Goal: Entertainment & Leisure: Consume media (video, audio)

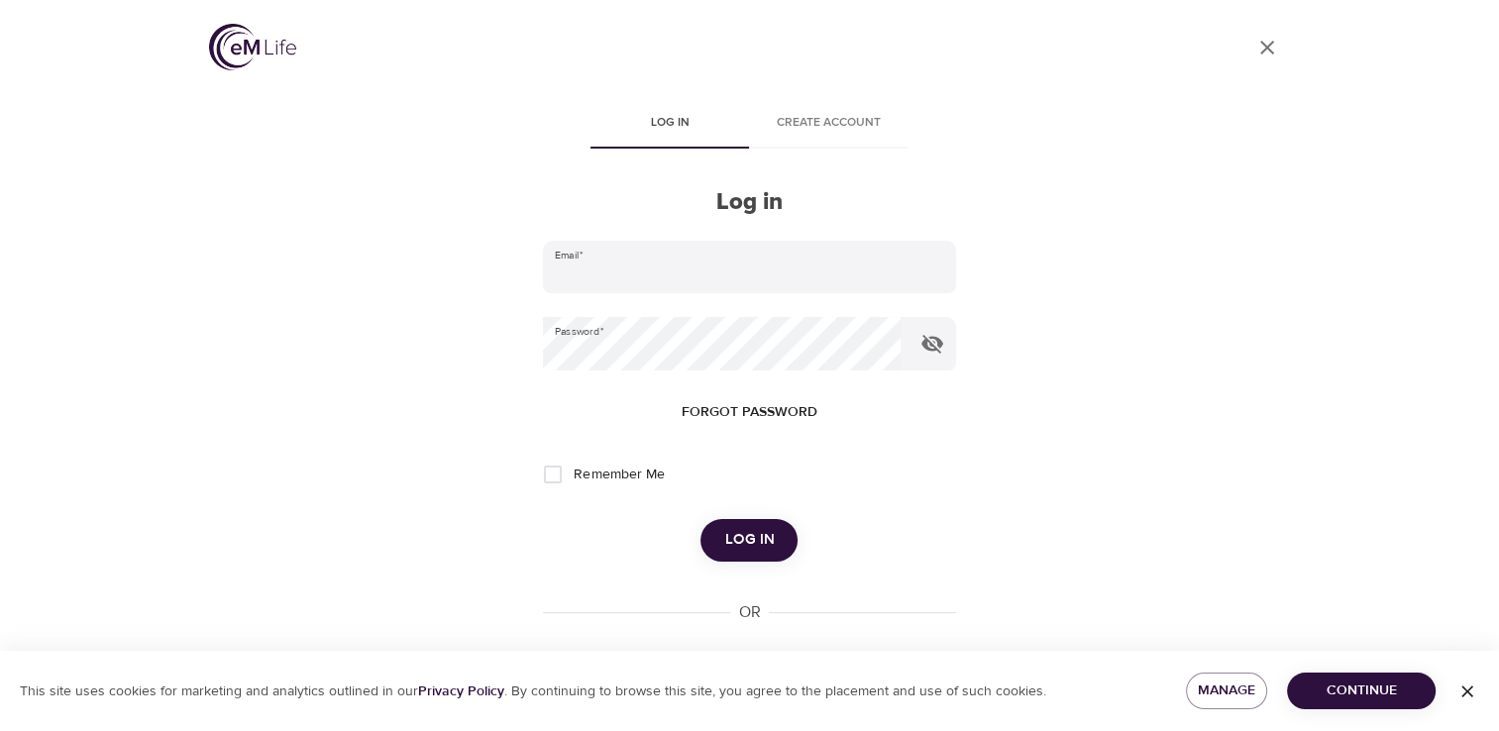
type input "[EMAIL_ADDRESS][DOMAIN_NAME]"
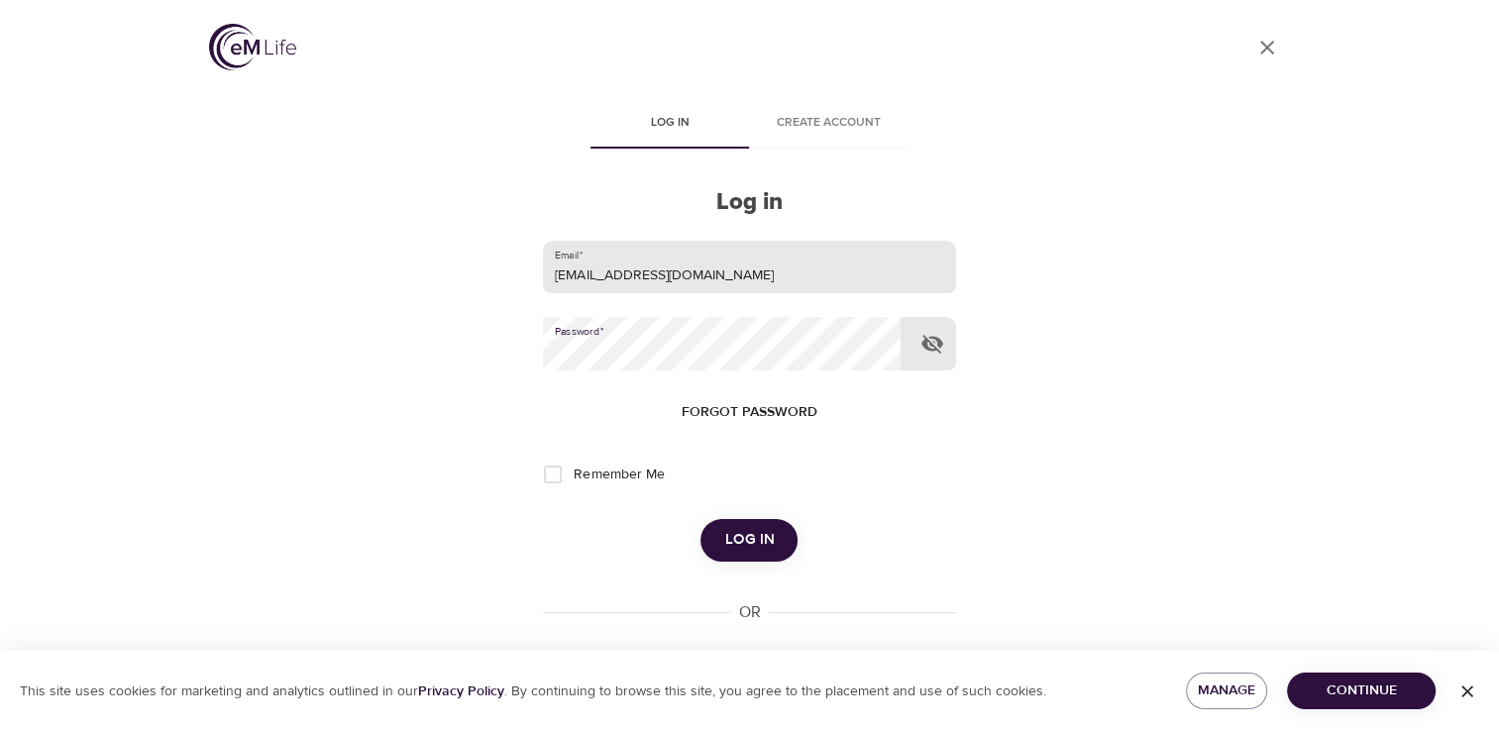
click at [701, 519] on button "Log in" at bounding box center [749, 540] width 97 height 42
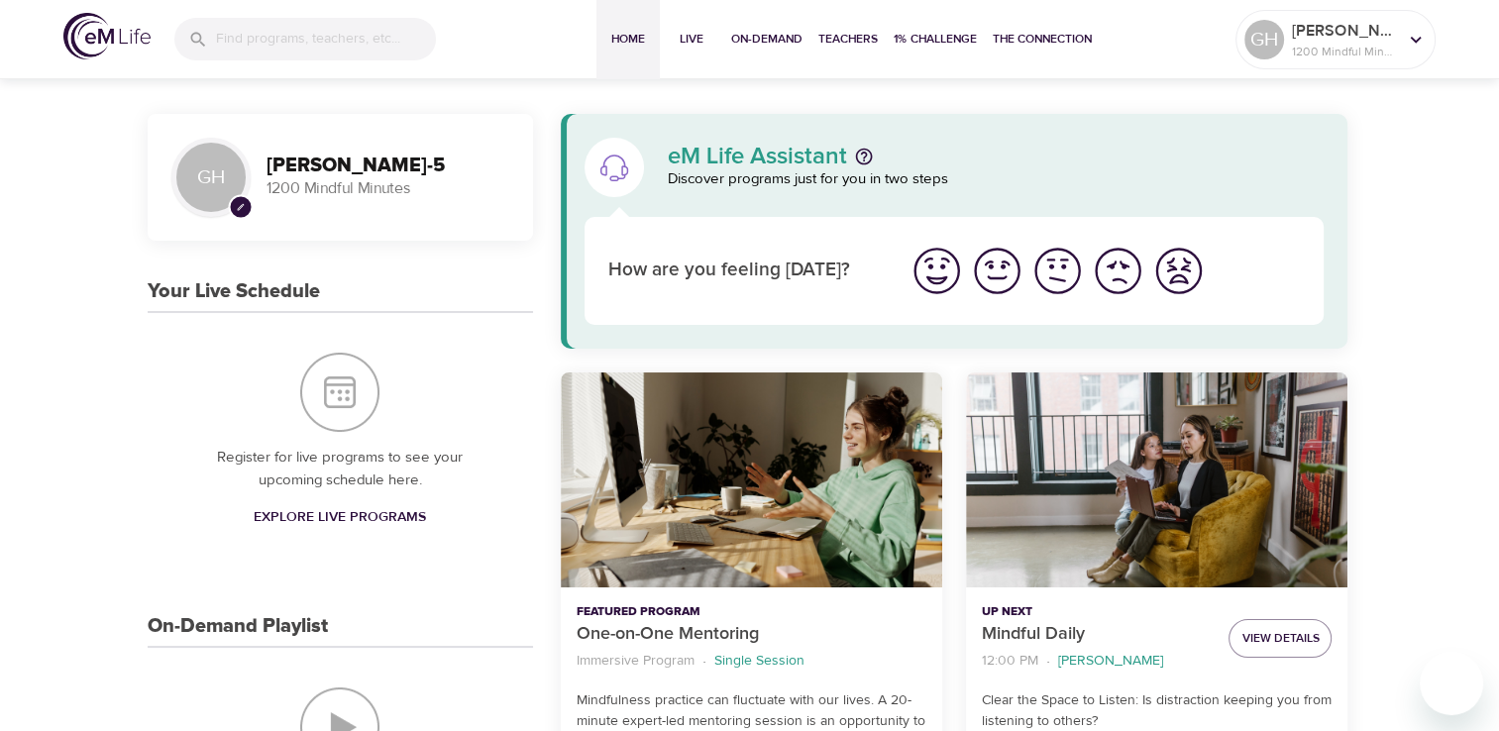
click at [1057, 277] on img "I'm feeling ok" at bounding box center [1058, 271] width 55 height 55
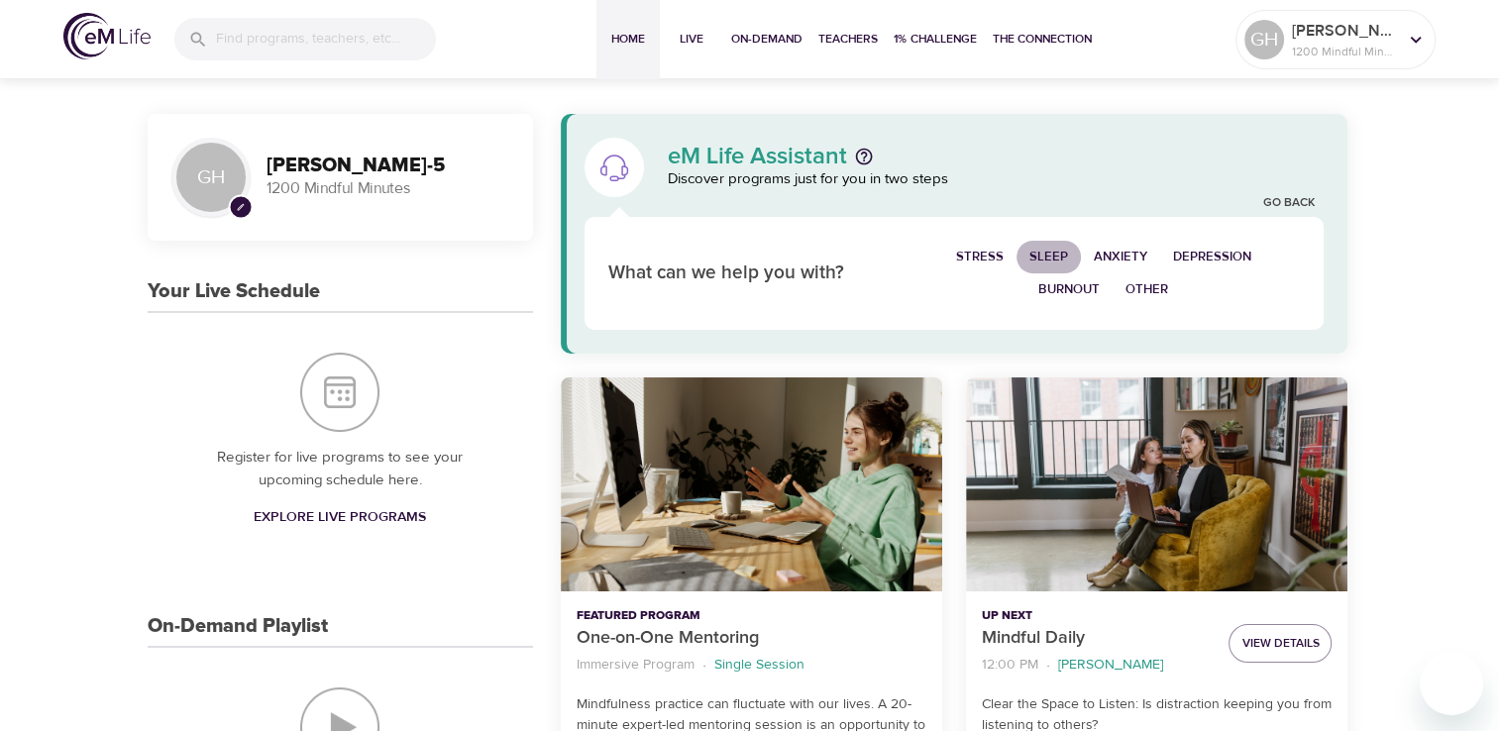
click at [1035, 256] on span "Sleep" at bounding box center [1049, 257] width 39 height 23
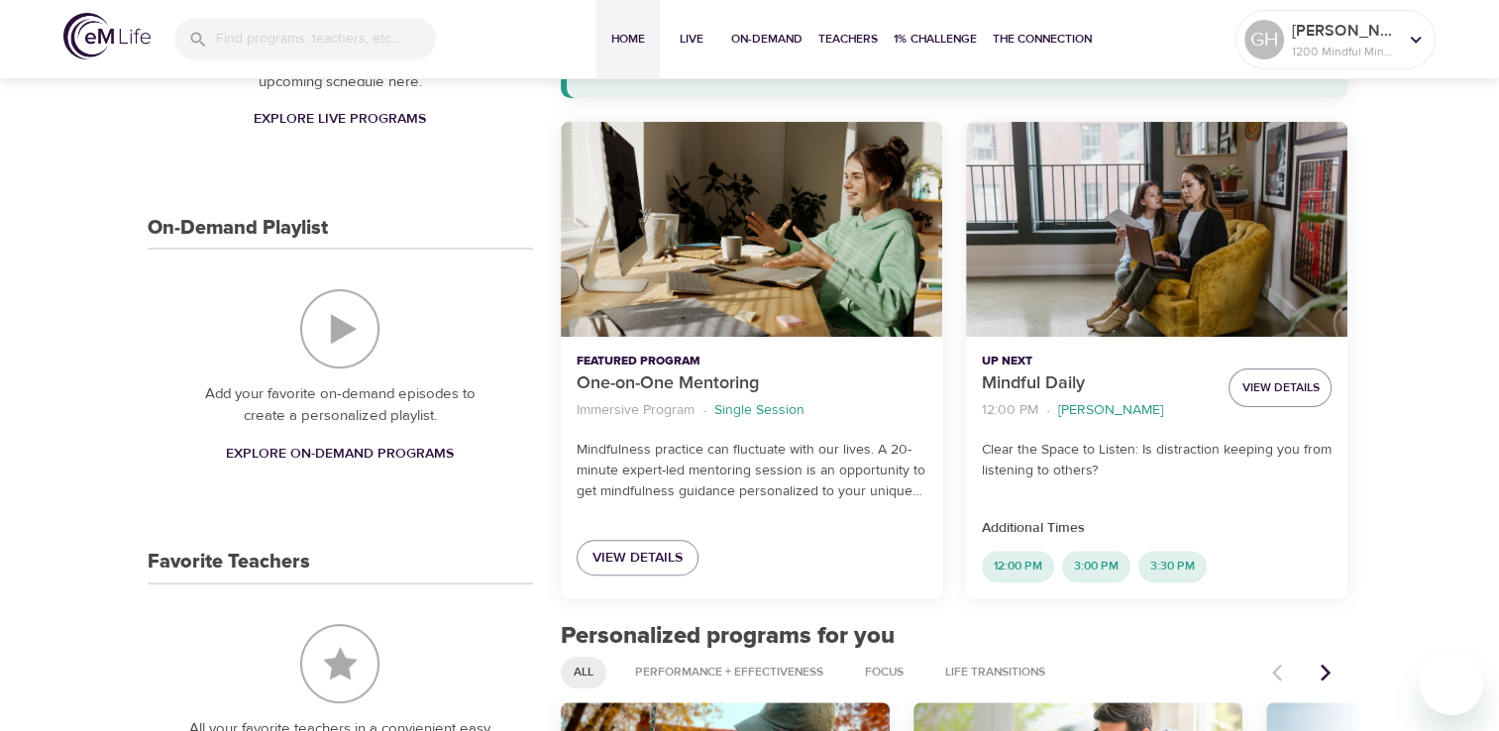
scroll to position [396, 0]
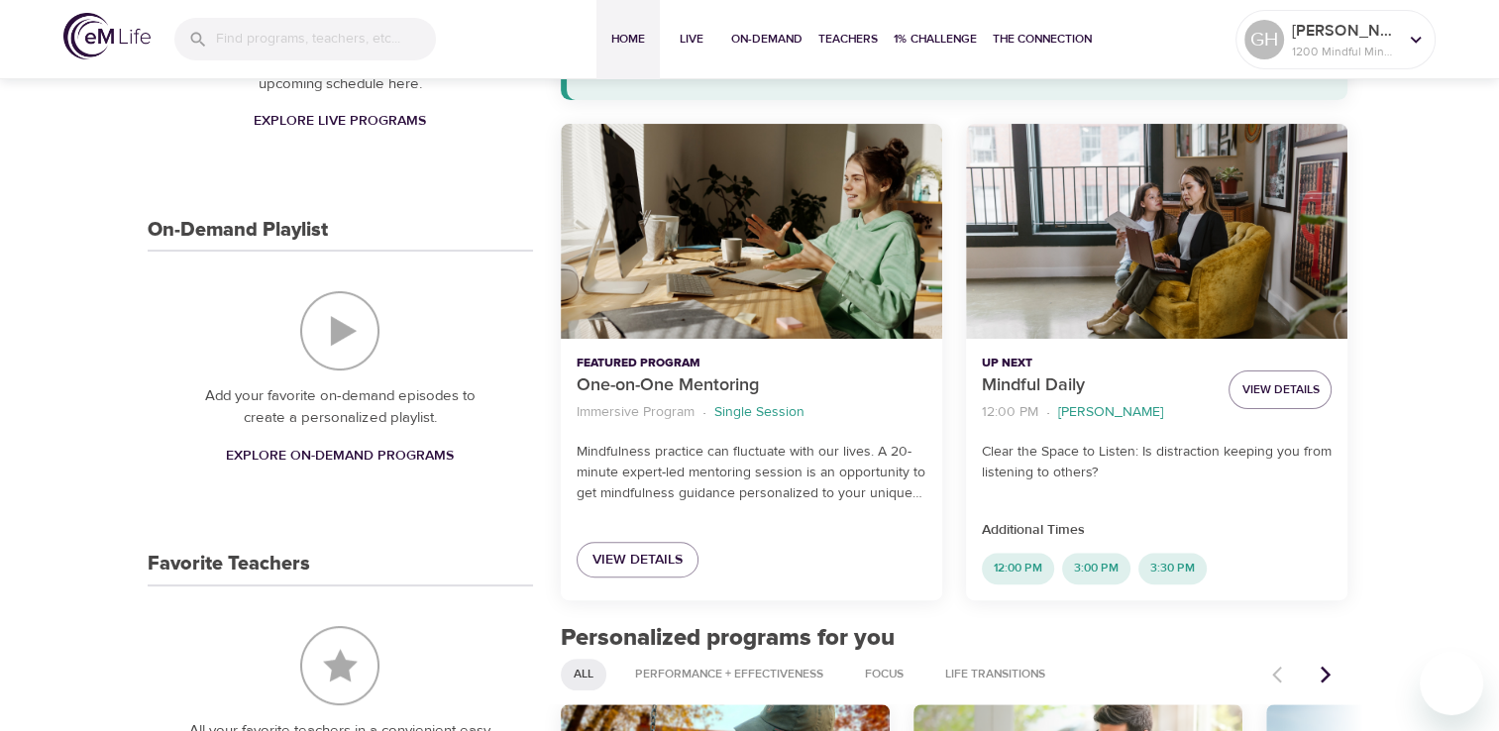
click at [1208, 518] on div "Up Next Mindful Daily 12:00 PM · [PERSON_NAME] View Details Clear the Space to …" at bounding box center [1157, 362] width 382 height 477
click at [1284, 395] on span "View Details" at bounding box center [1280, 390] width 77 height 21
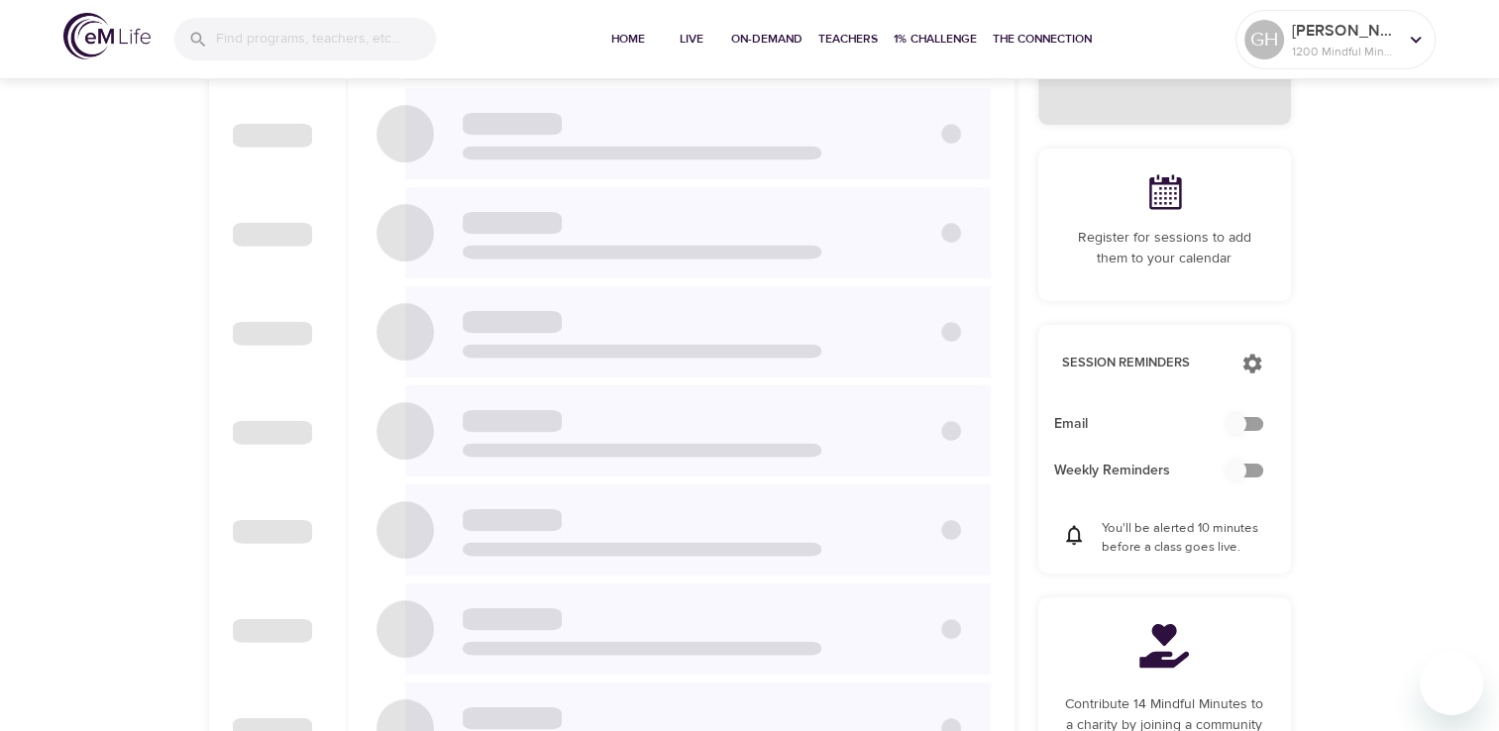
checkbox input "true"
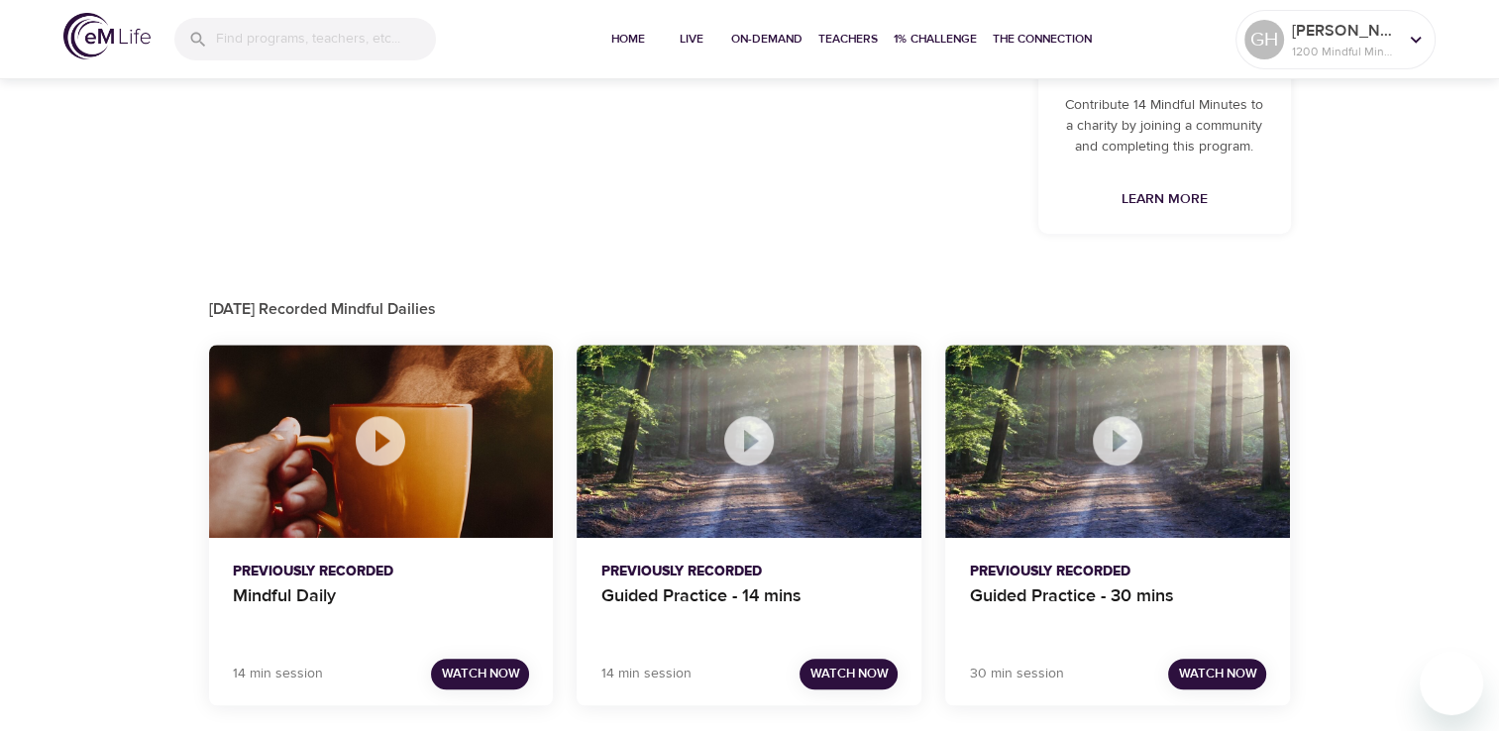
scroll to position [1050, 0]
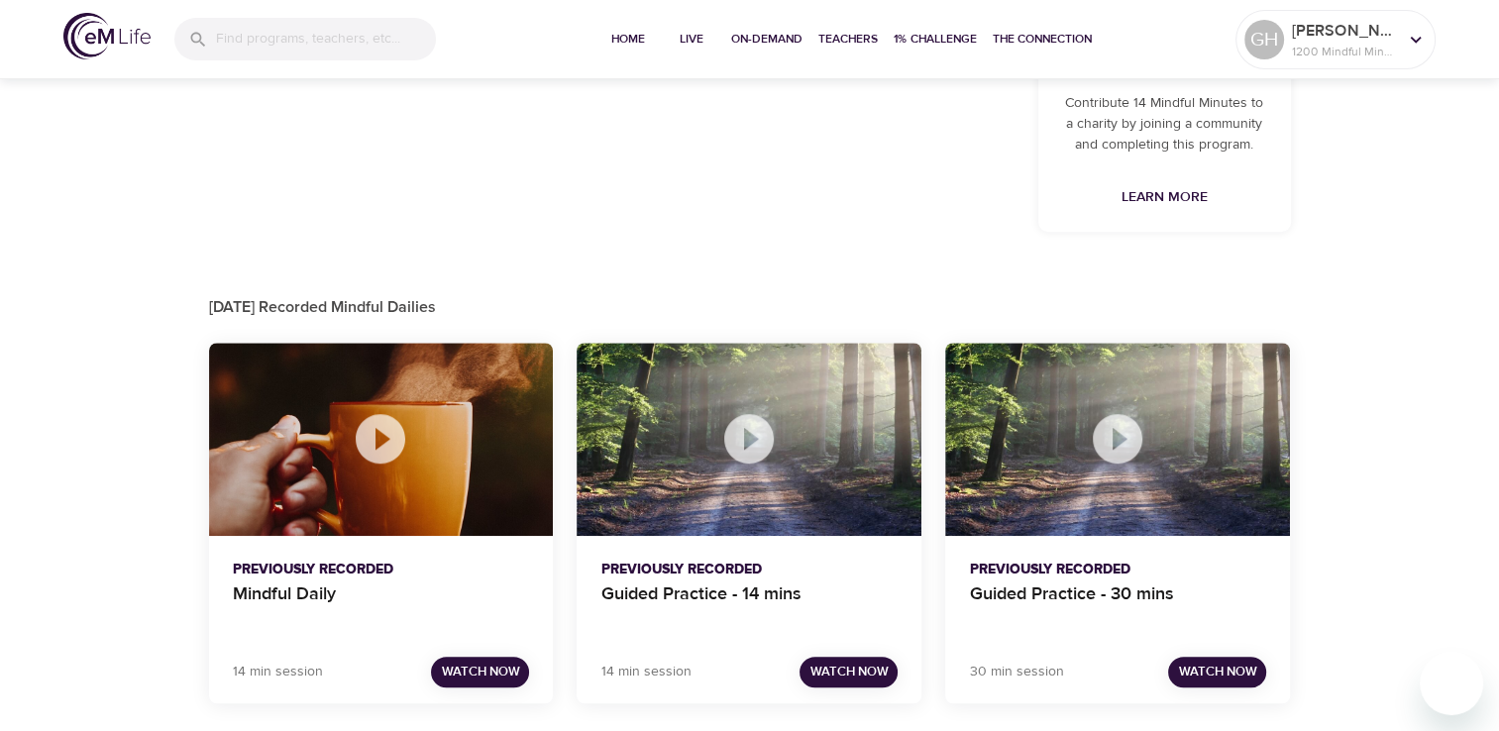
click at [495, 462] on div at bounding box center [381, 440] width 345 height 194
click at [368, 436] on icon at bounding box center [381, 439] width 50 height 50
click at [380, 434] on icon at bounding box center [380, 438] width 59 height 59
click at [501, 664] on span "Watch Now" at bounding box center [480, 672] width 78 height 23
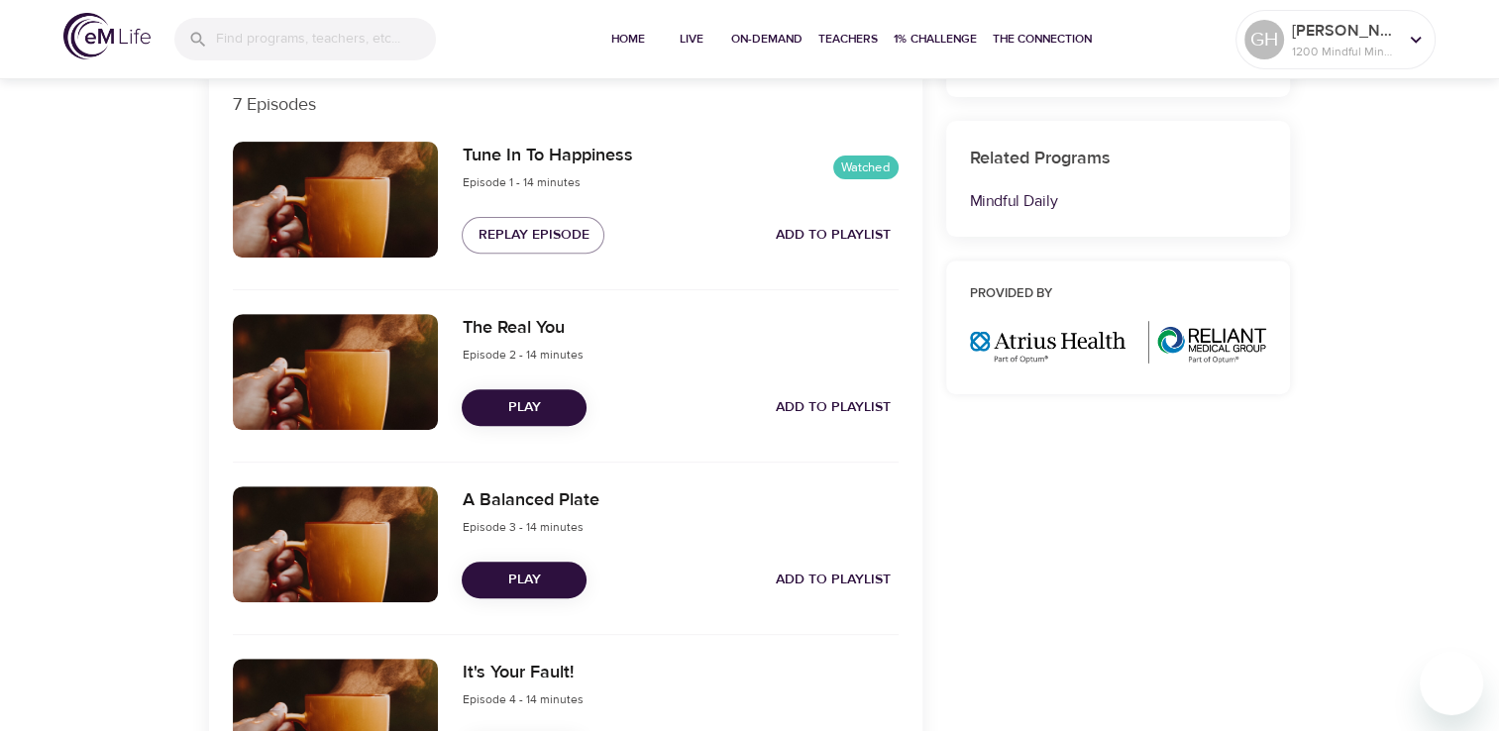
scroll to position [753, 0]
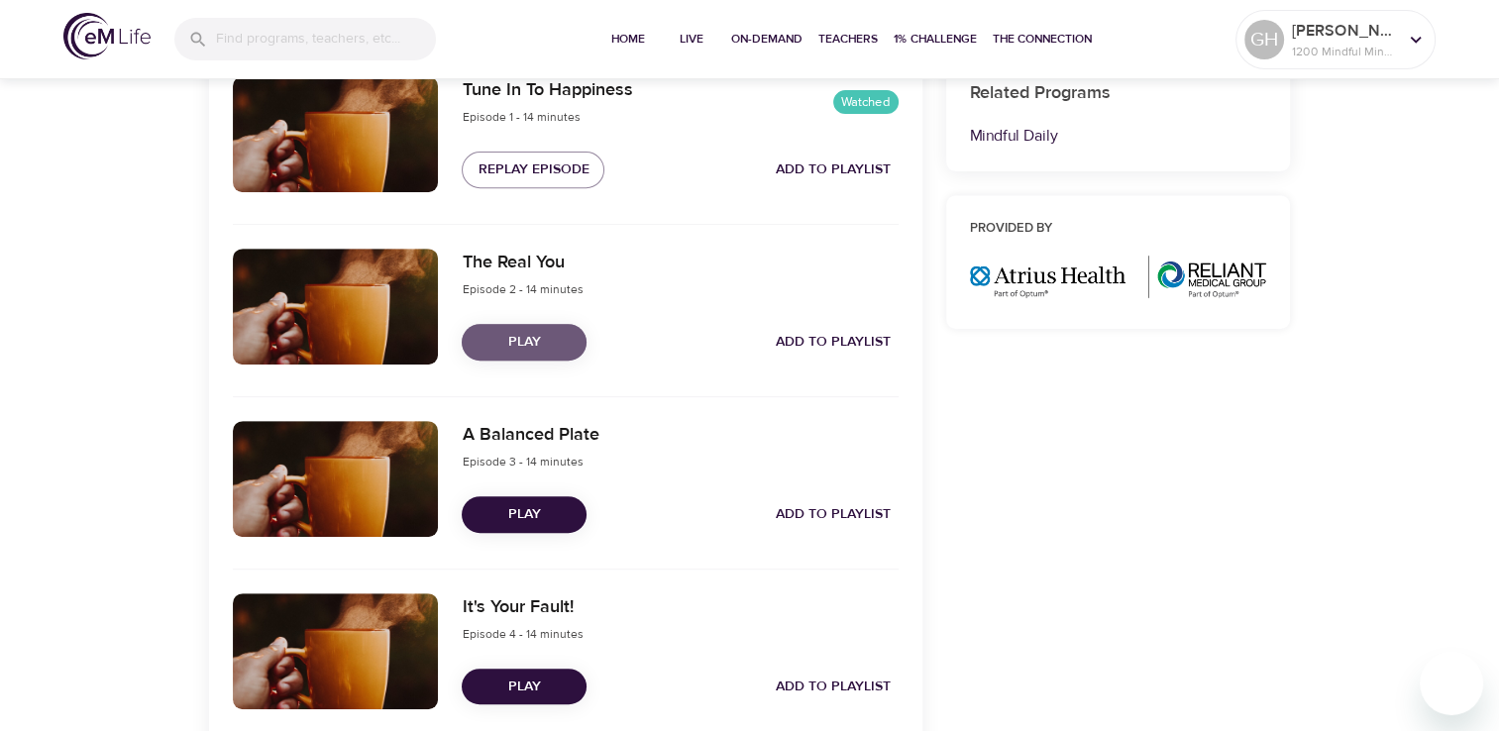
click at [523, 334] on span "Play" at bounding box center [524, 342] width 93 height 25
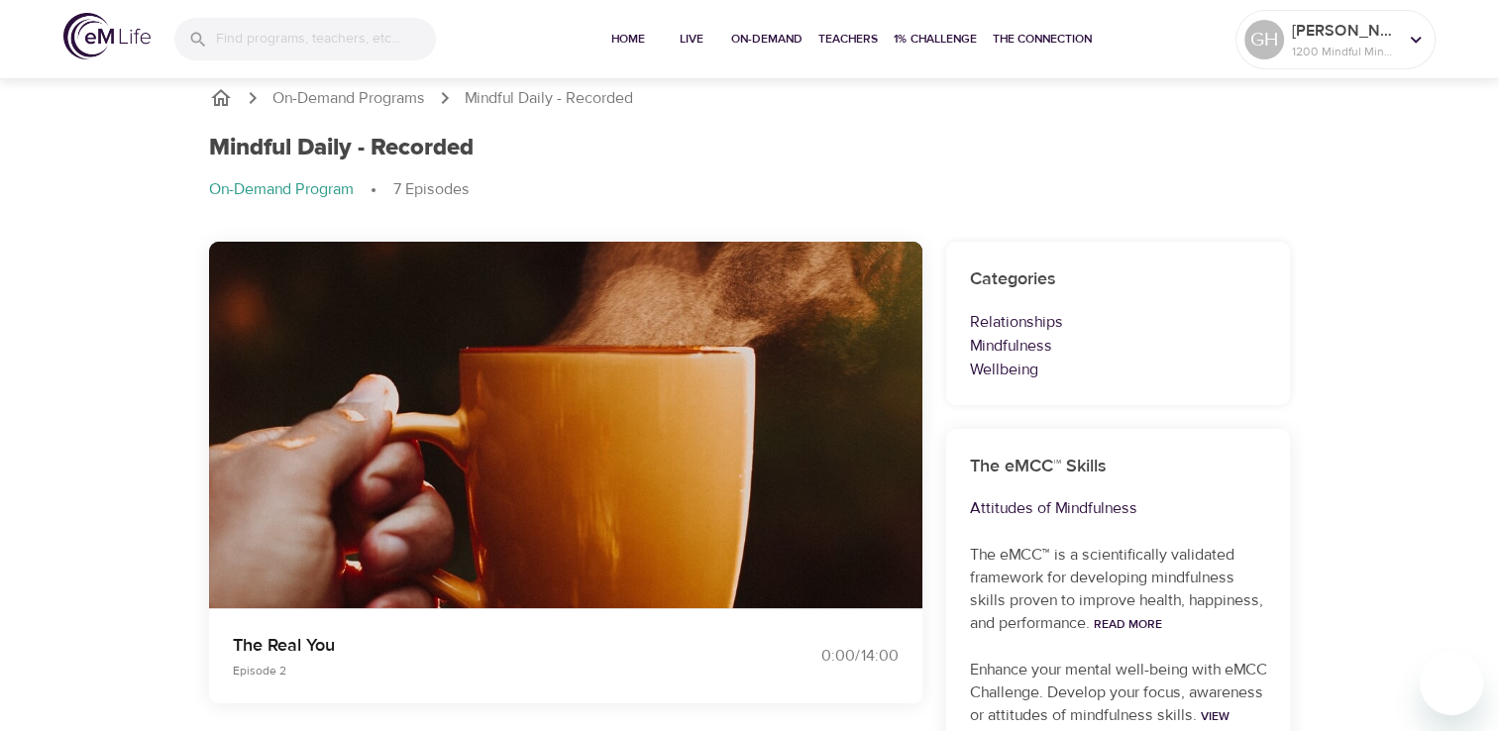
scroll to position [0, 0]
